Goal: Task Accomplishment & Management: Manage account settings

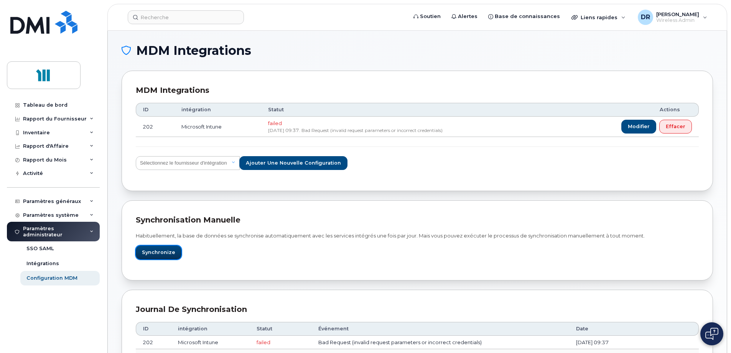
drag, startPoint x: 158, startPoint y: 253, endPoint x: 167, endPoint y: 253, distance: 8.8
click at [158, 253] on span "Synchronize" at bounding box center [158, 251] width 33 height 7
click at [640, 123] on span "Modifier" at bounding box center [639, 126] width 22 height 7
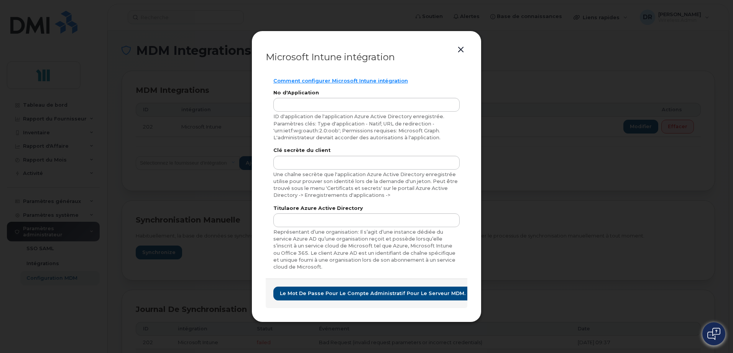
click at [462, 51] on button "button" at bounding box center [461, 49] width 12 height 11
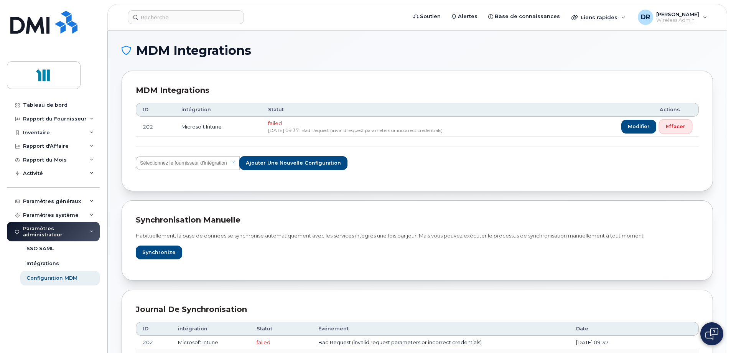
click at [673, 124] on span "Effacer" at bounding box center [676, 126] width 20 height 7
click at [237, 160] on select "Sélectionnez le fournisseur d'intégration IBM MaaS360 VMware AirWatch Microsoft…" at bounding box center [188, 163] width 104 height 14
select select "ms_intune"
click at [136, 156] on select "Sélectionnez le fournisseur d'intégration IBM MaaS360 VMware AirWatch Microsoft…" at bounding box center [188, 163] width 104 height 14
click at [164, 253] on span "Synchronize" at bounding box center [158, 251] width 33 height 7
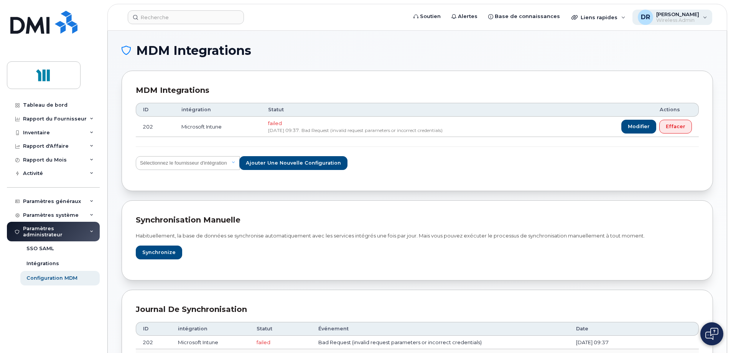
click at [696, 18] on span "Wireless Admin" at bounding box center [677, 20] width 43 height 6
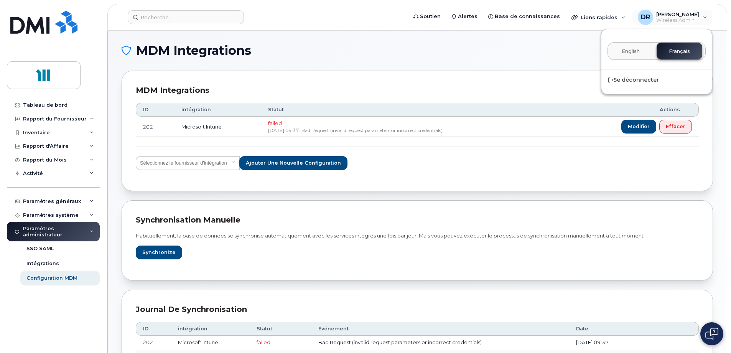
click at [685, 51] on div "English Français" at bounding box center [656, 51] width 98 height 18
click at [622, 77] on div "Se déconnecter" at bounding box center [656, 80] width 110 height 14
